Goal: Find specific page/section: Find specific page/section

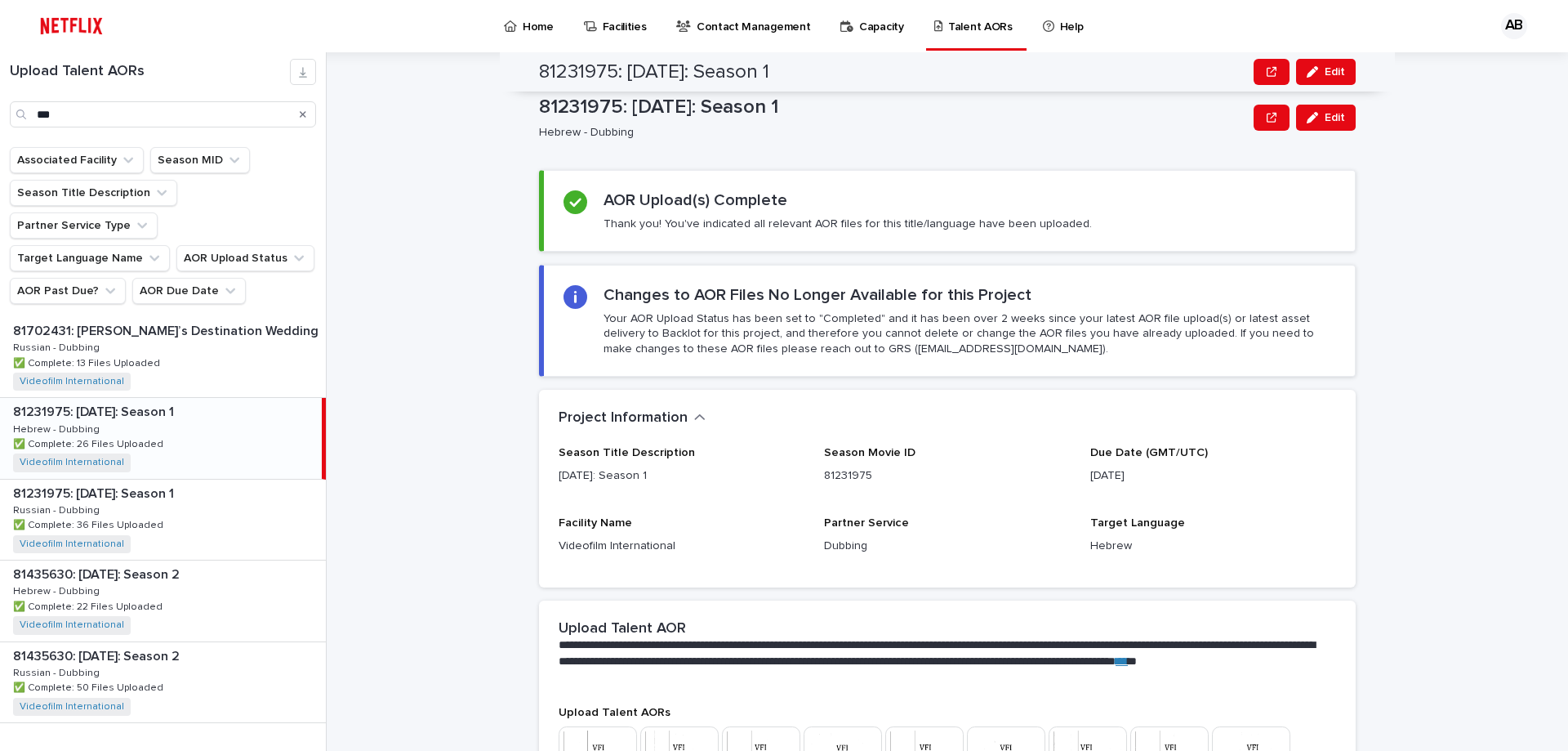
scroll to position [99, 0]
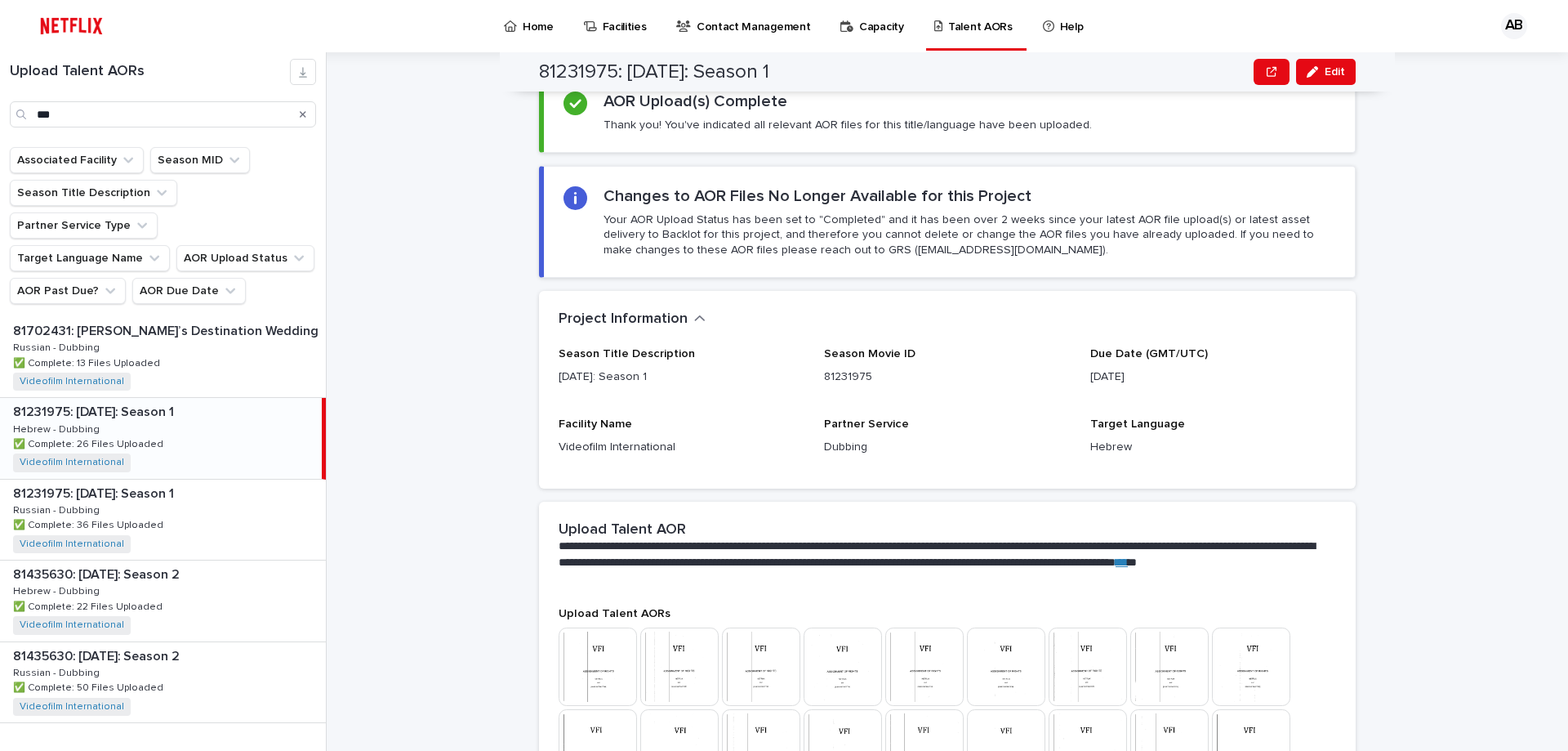
click at [297, 117] on div "Search" at bounding box center [302, 114] width 27 height 27
click at [302, 118] on icon "Search" at bounding box center [302, 114] width 7 height 10
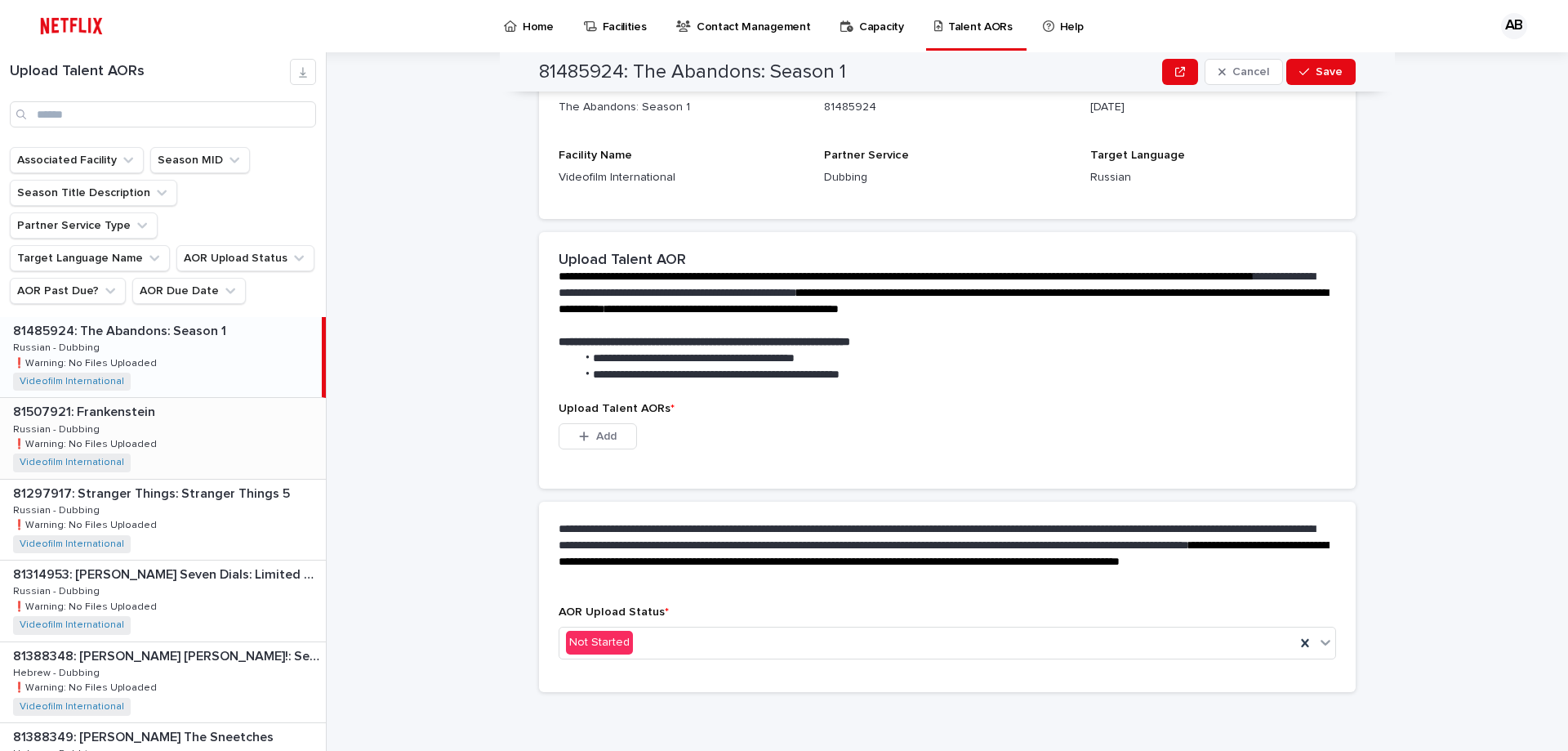
click at [63, 401] on p "81507921: Frankenstein" at bounding box center [86, 410] width 146 height 19
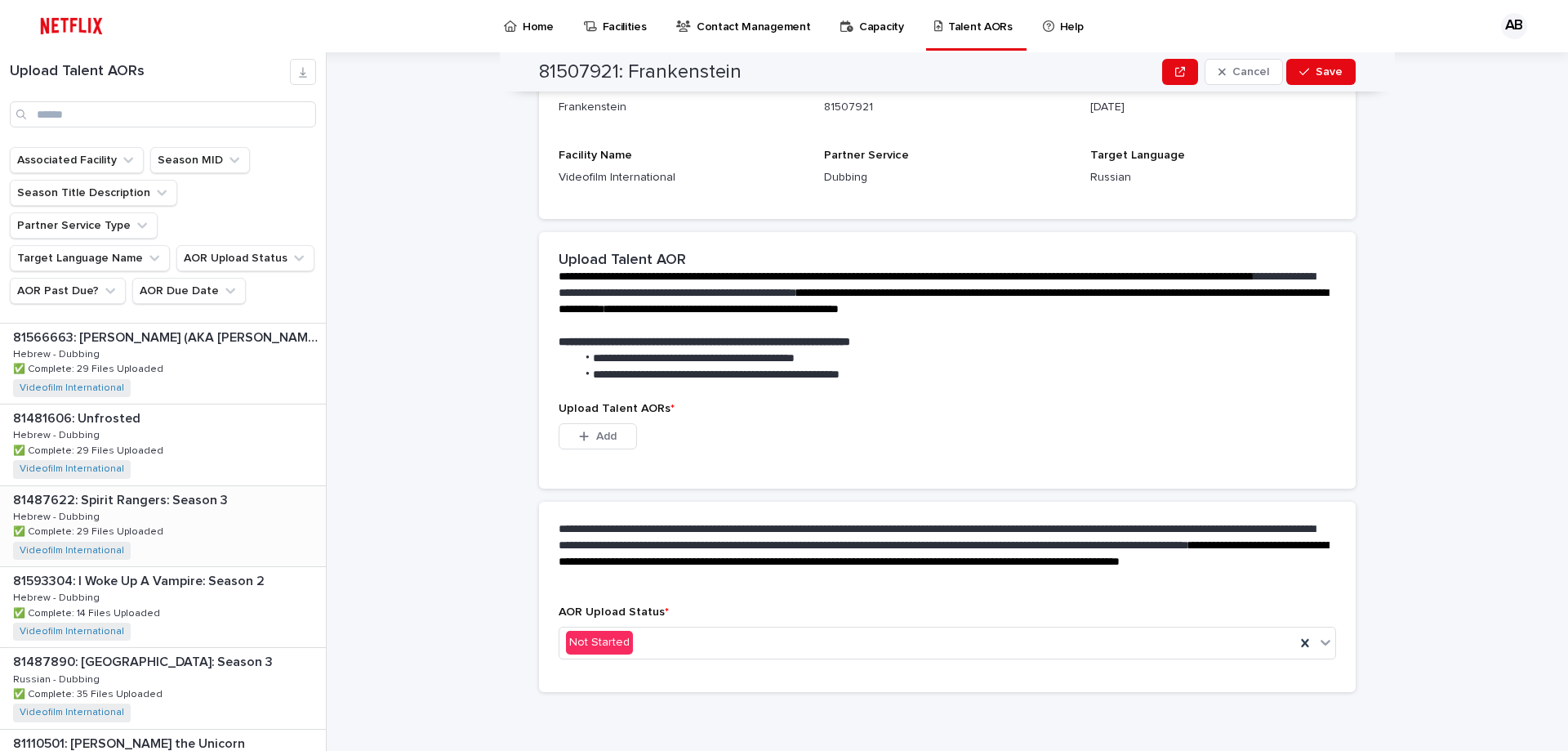
scroll to position [2024, 0]
click at [180, 120] on input "Search" at bounding box center [163, 114] width 306 height 27
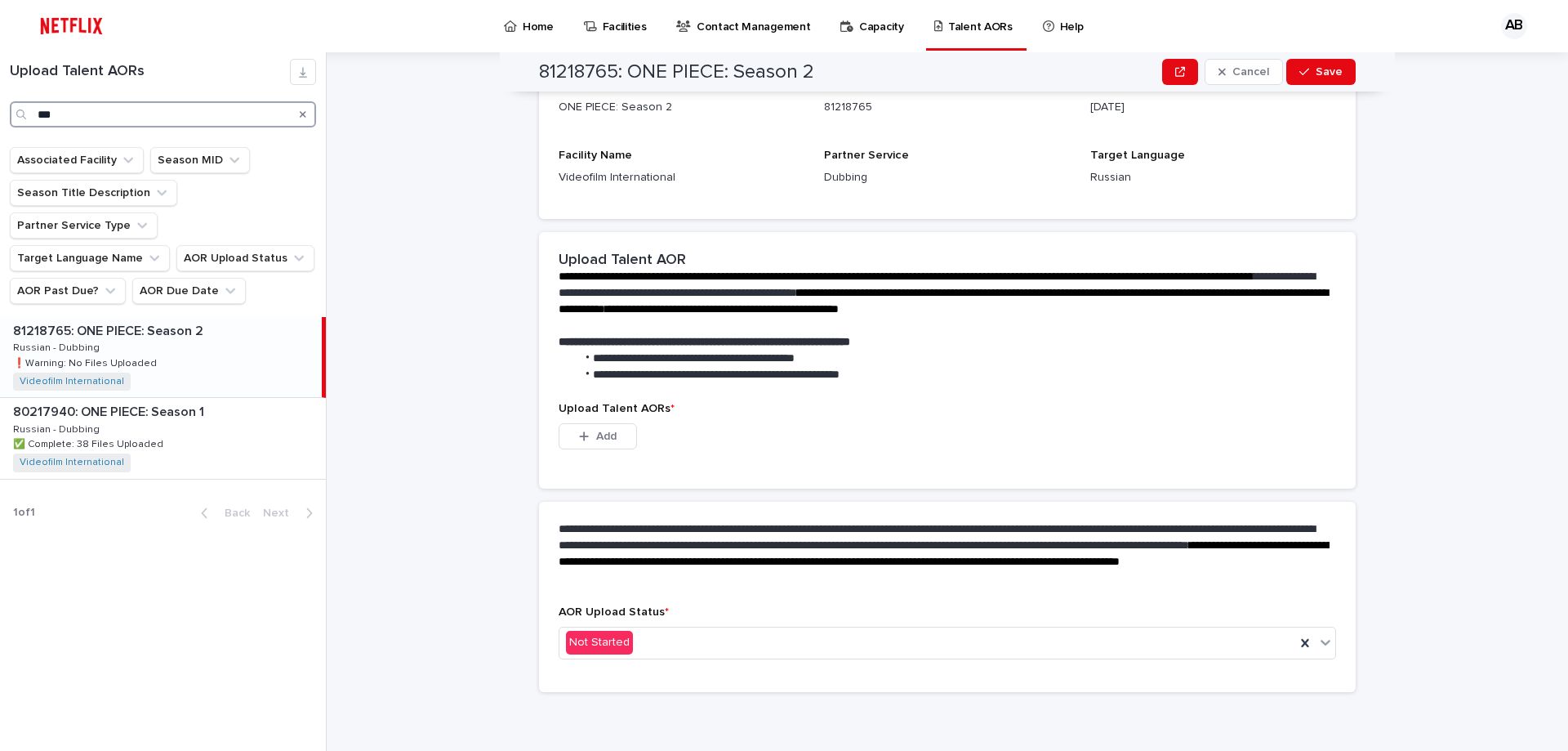
type input "***"
click at [184, 318] on div "81218765: ONE PIECE: Season 2 81218765: ONE PIECE: Season 2 Russian - Dubbing R…" at bounding box center [161, 357] width 322 height 80
click at [303, 112] on icon "Search" at bounding box center [302, 114] width 7 height 10
